Goal: Task Accomplishment & Management: Use online tool/utility

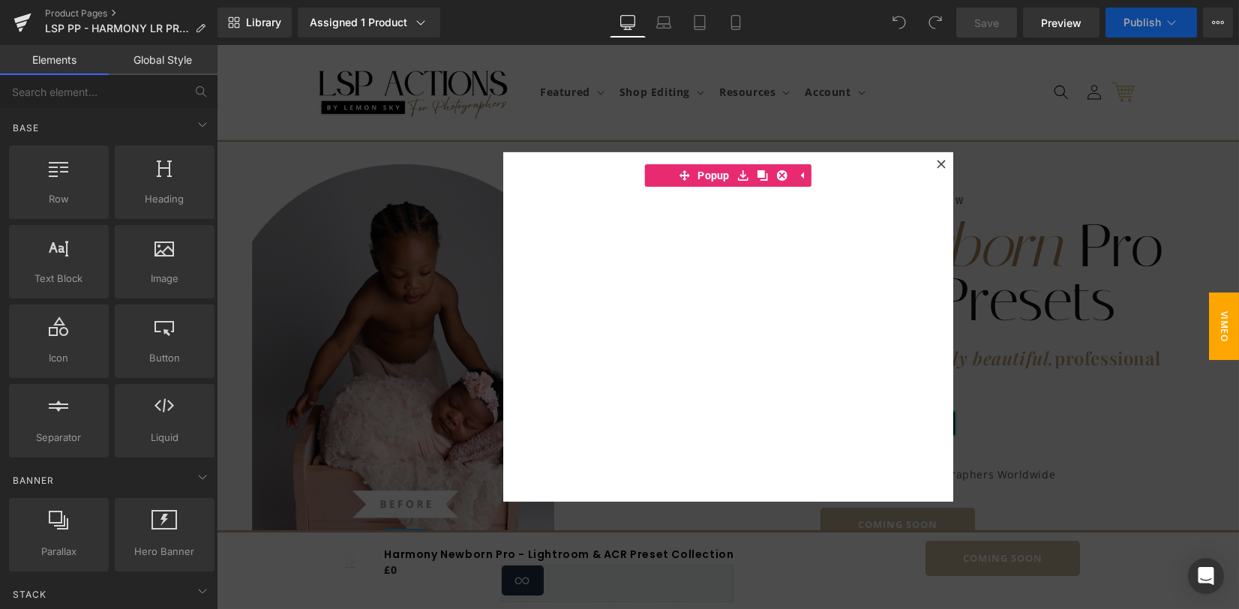
click at [1209, 312] on span "VIMEO" at bounding box center [1224, 327] width 30 height 68
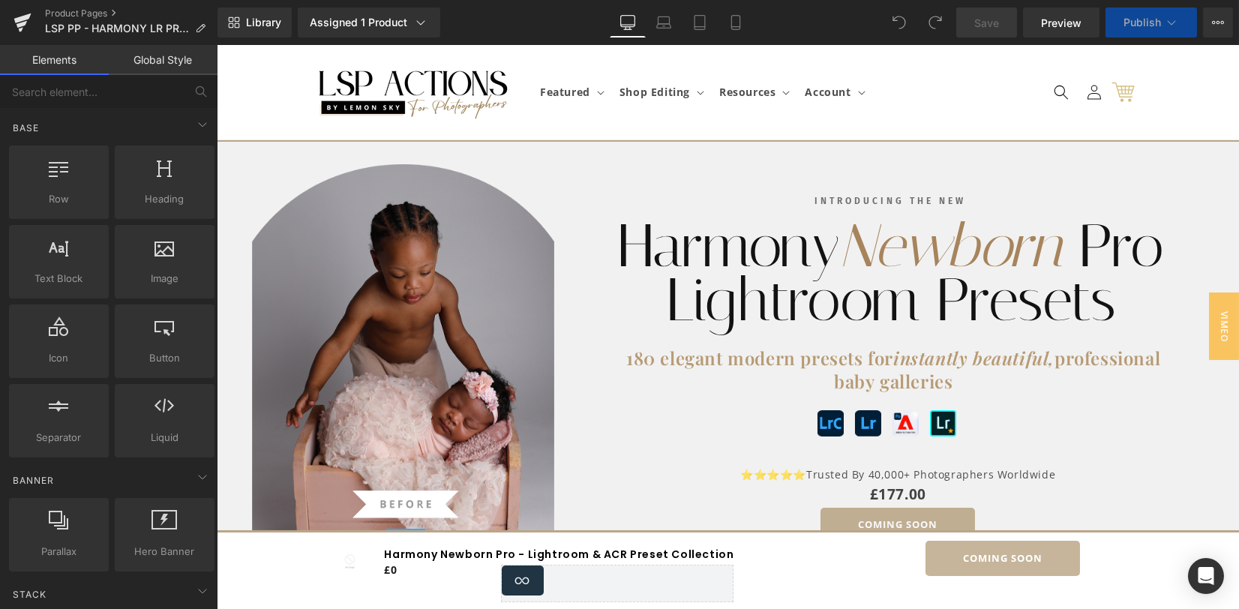
click at [902, 508] on div "COMING SOON (P) Cart Button" at bounding box center [898, 525] width 545 height 35
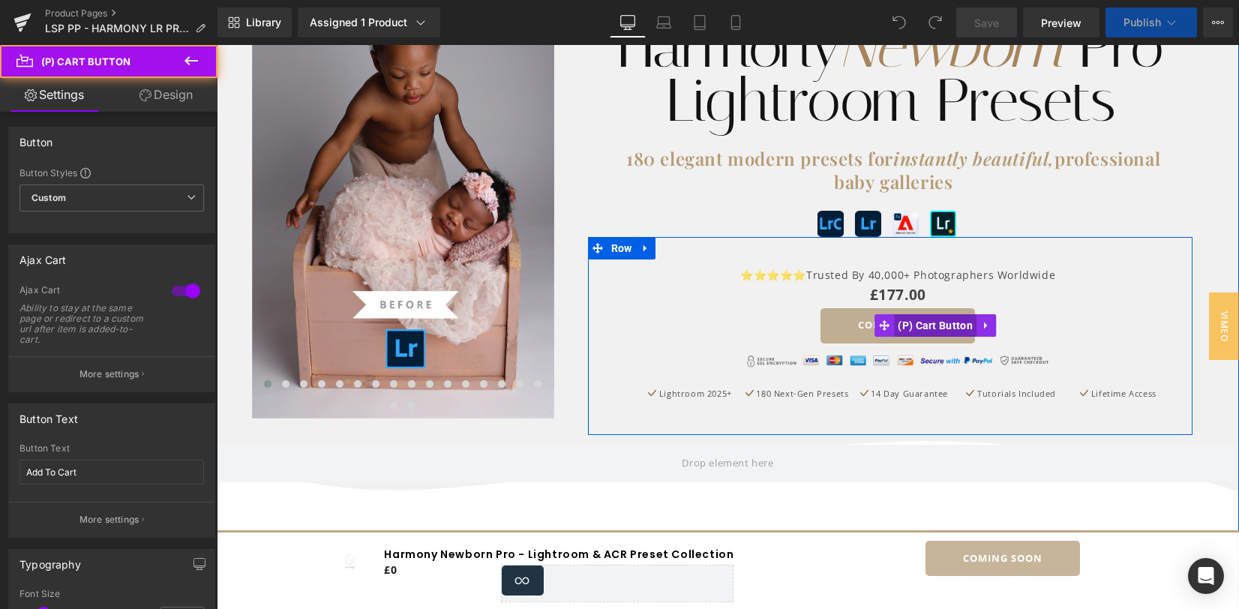
click at [901, 327] on span "(P) Cart Button" at bounding box center [935, 325] width 83 height 23
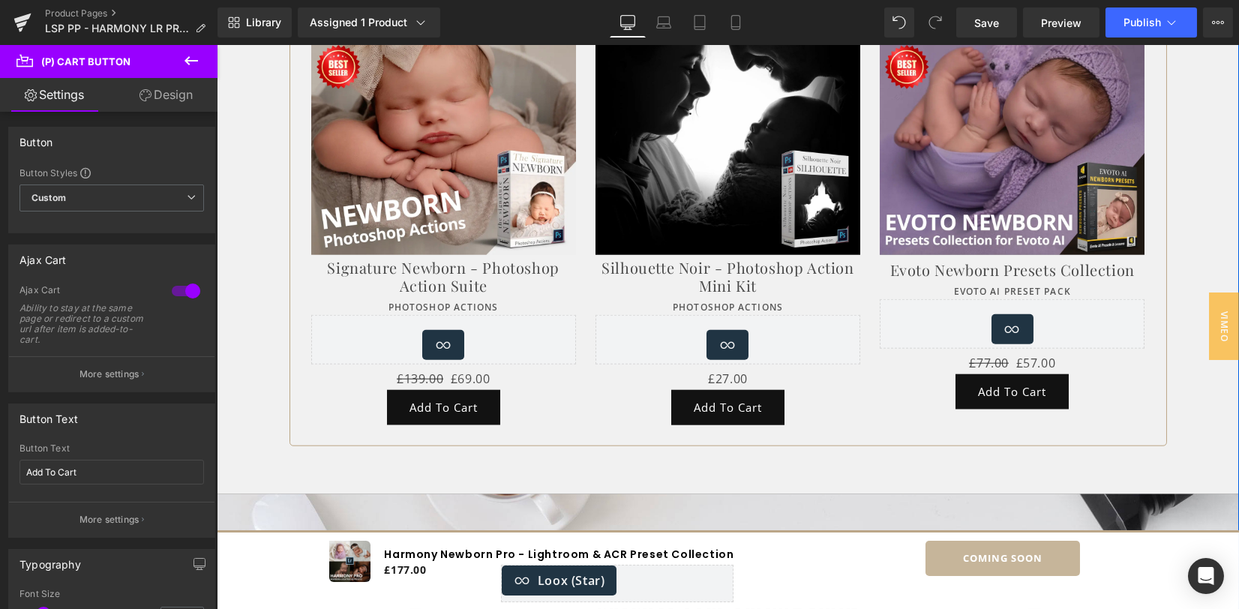
scroll to position [7941, 0]
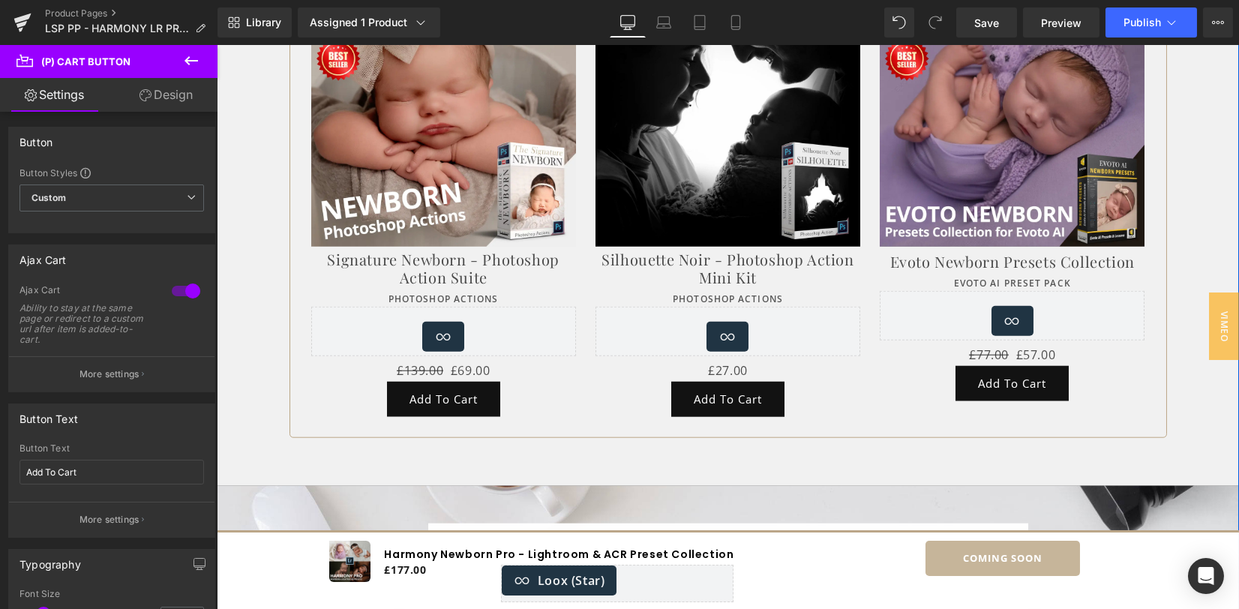
click at [434, 382] on div "Add To Cart (P) Cart Button" at bounding box center [443, 399] width 265 height 35
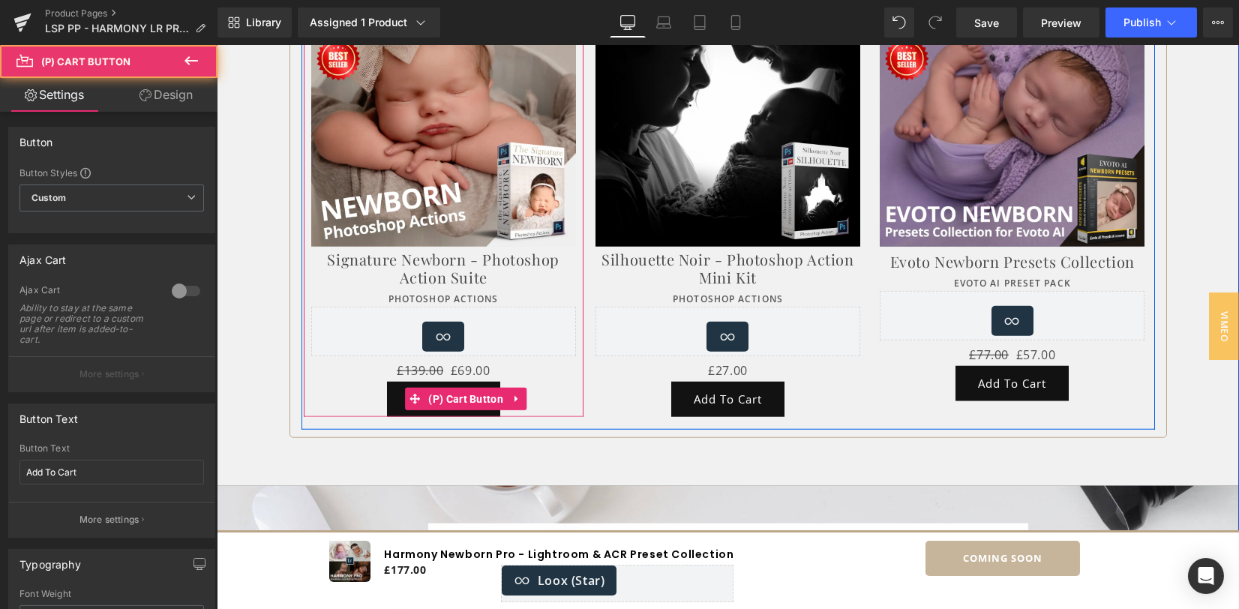
click at [434, 388] on span "(P) Cart Button" at bounding box center [466, 399] width 83 height 23
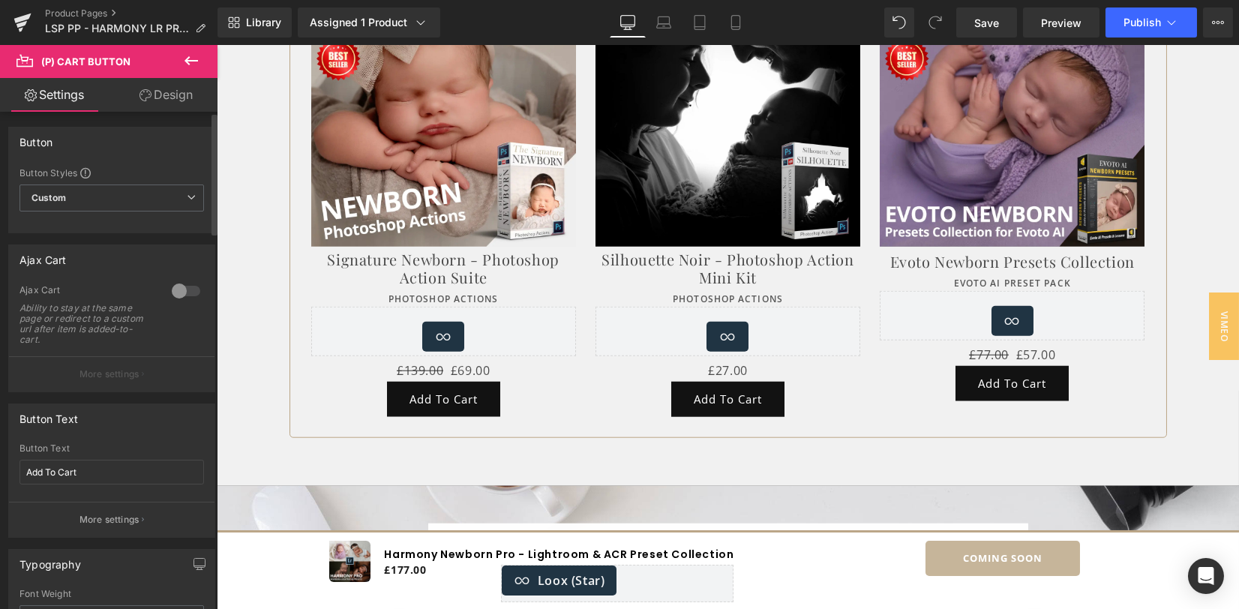
click at [197, 295] on div "0 Ajax Cart Ability to stay at the same page or redirect to a custom url after …" at bounding box center [112, 337] width 206 height 107
click at [188, 292] on div at bounding box center [186, 291] width 36 height 24
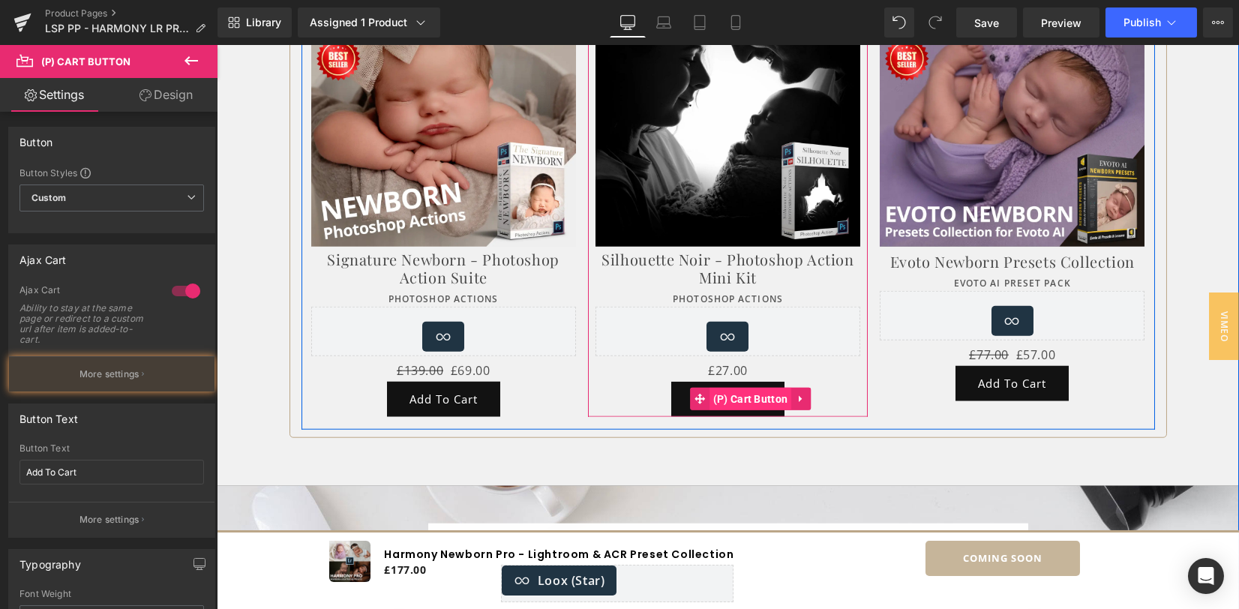
click at [735, 388] on span "(P) Cart Button" at bounding box center [751, 399] width 83 height 23
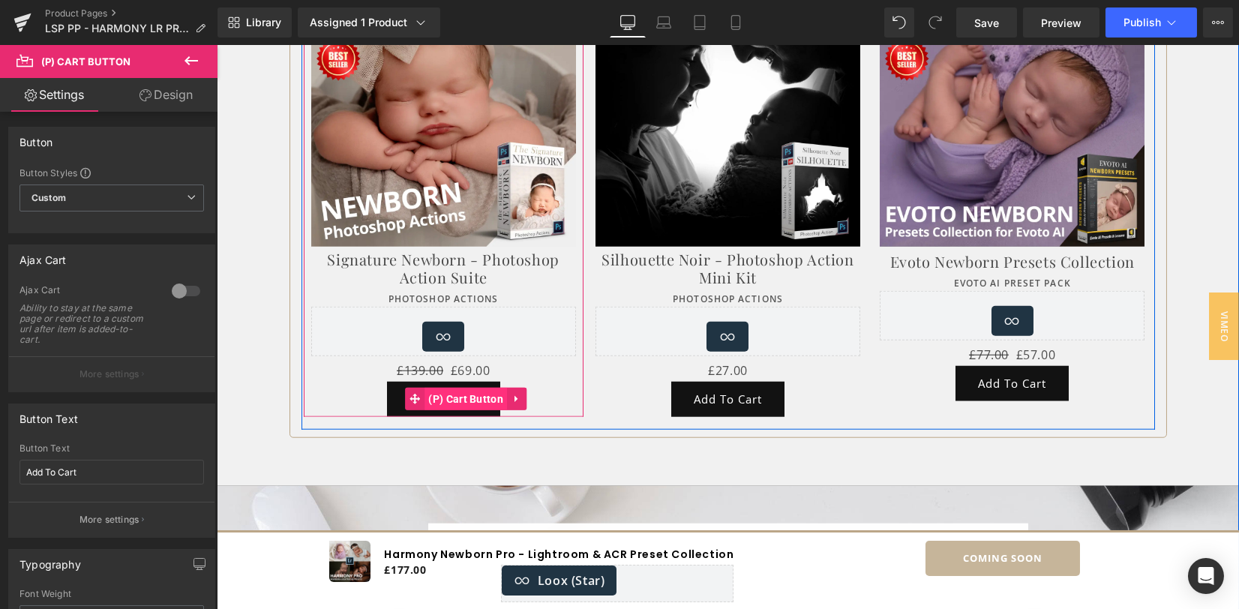
click at [425, 388] on span "(P) Cart Button" at bounding box center [466, 399] width 83 height 23
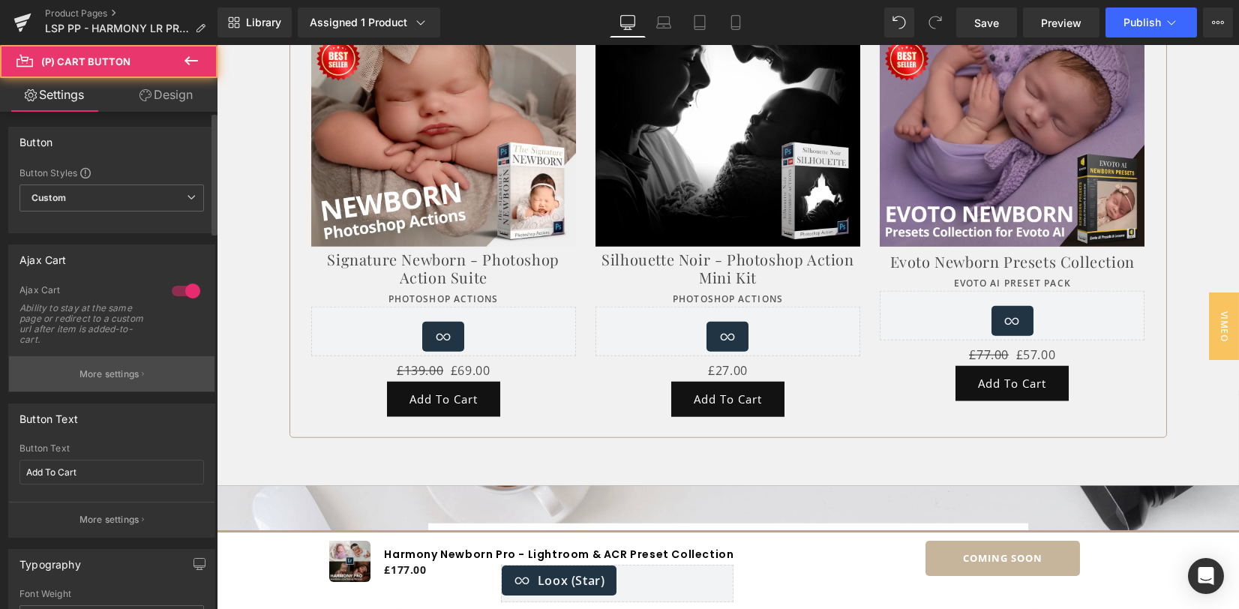
click at [149, 372] on button "More settings" at bounding box center [112, 373] width 206 height 35
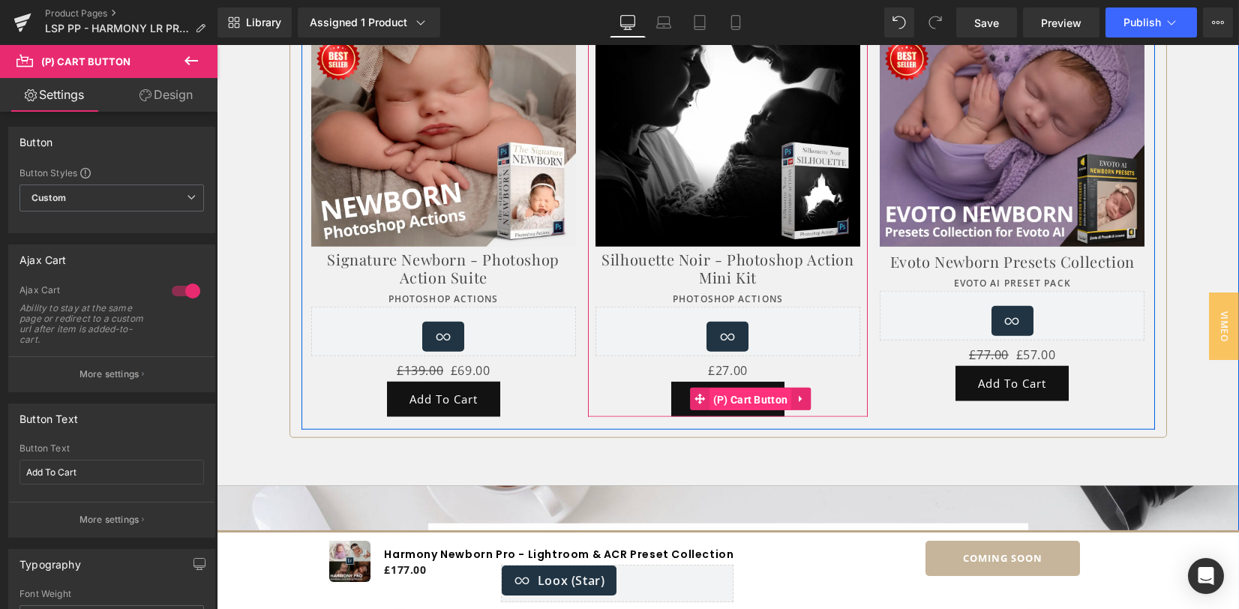
click at [722, 389] on span "(P) Cart Button" at bounding box center [751, 400] width 83 height 23
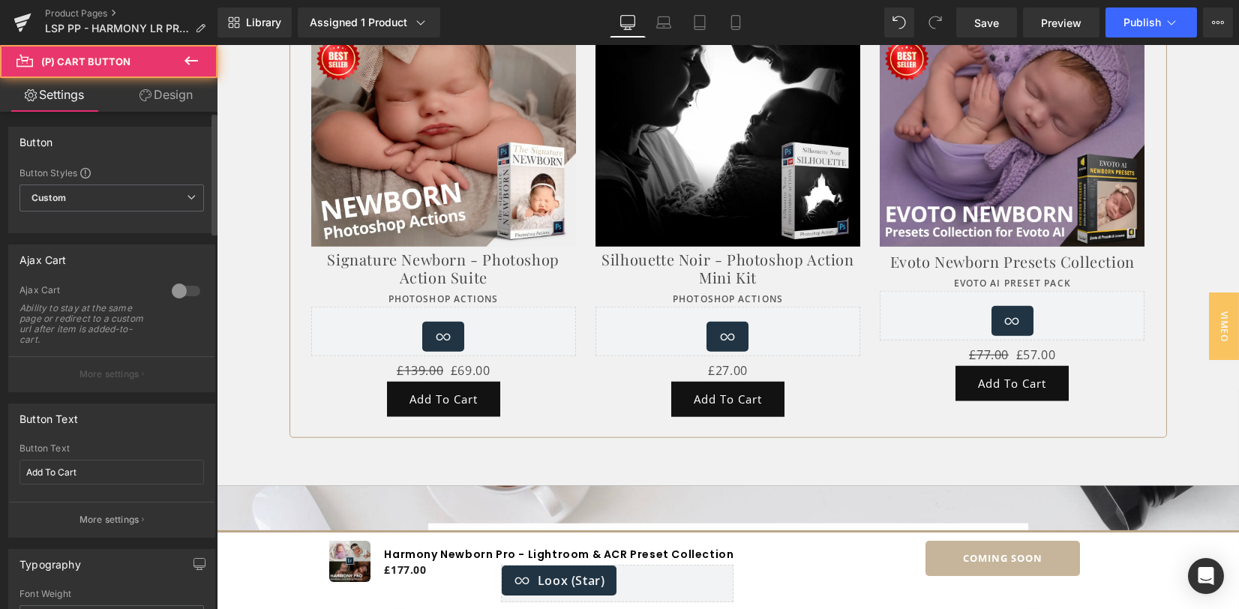
click at [182, 284] on div at bounding box center [186, 291] width 36 height 24
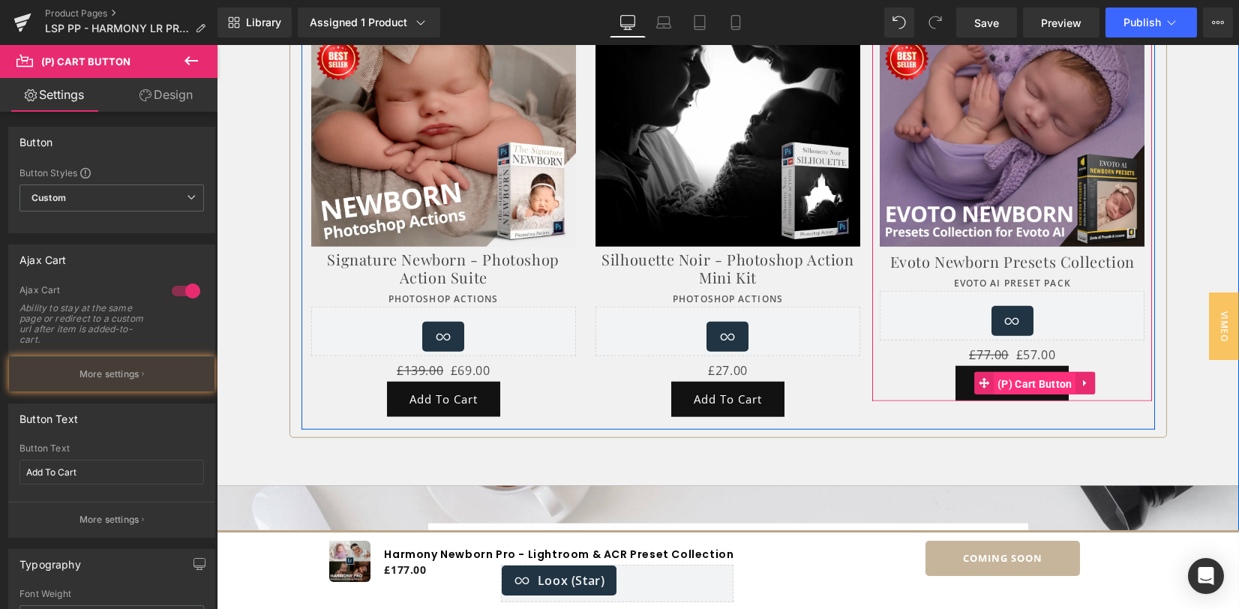
click at [1016, 373] on span "(P) Cart Button" at bounding box center [1035, 384] width 83 height 23
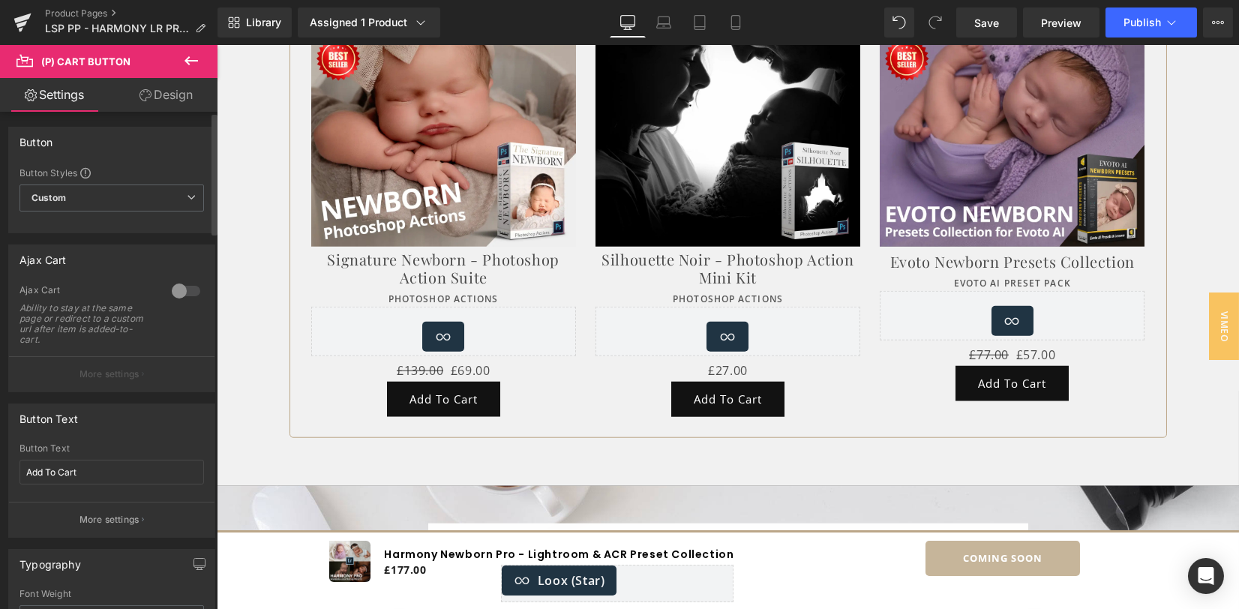
click at [182, 290] on div at bounding box center [186, 291] width 36 height 24
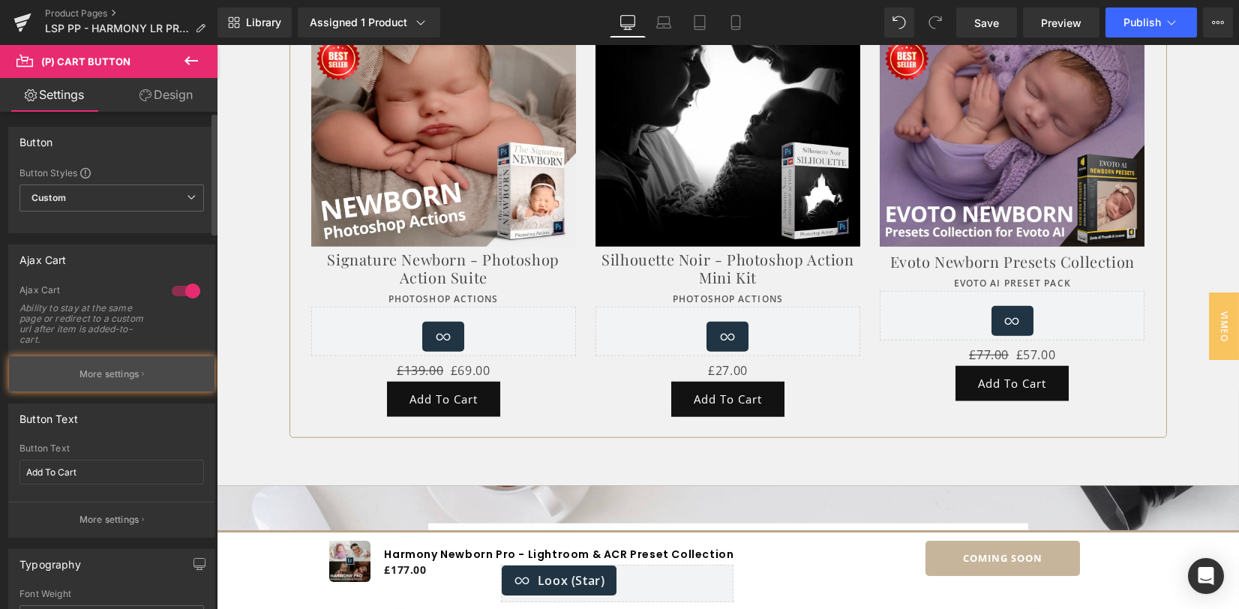
click at [128, 377] on p "More settings" at bounding box center [110, 375] width 60 height 14
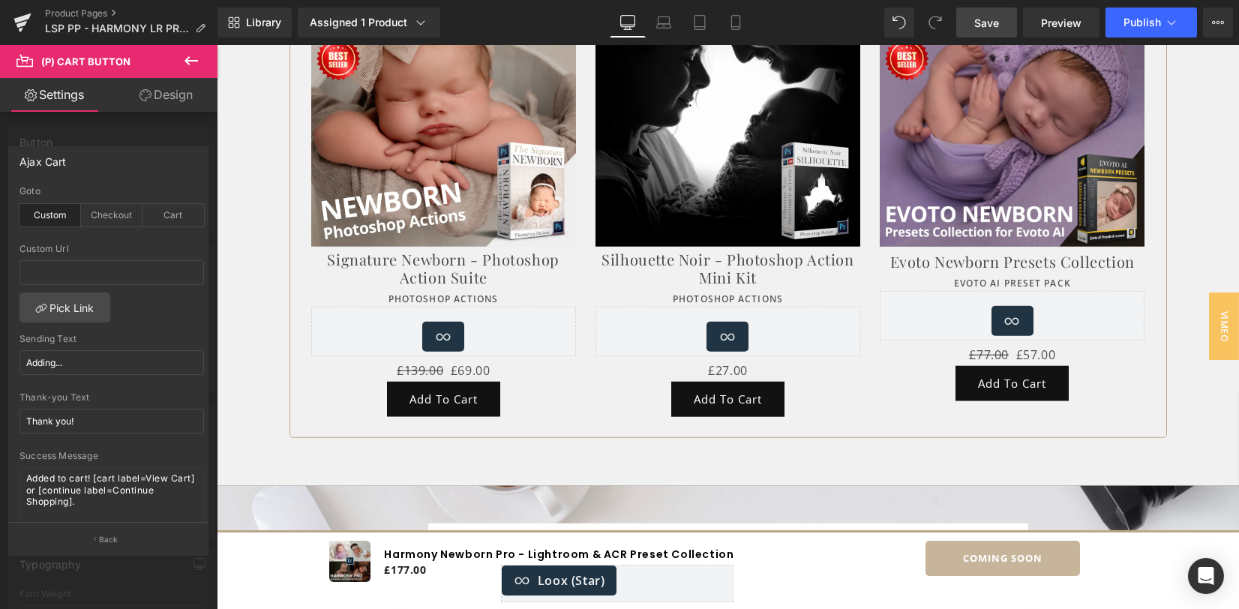
click at [1002, 25] on link "Save" at bounding box center [986, 23] width 61 height 30
